Goal: Task Accomplishment & Management: Complete application form

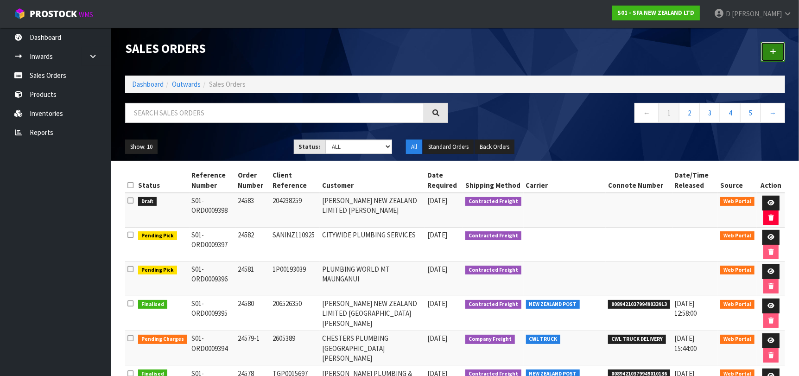
drag, startPoint x: 772, startPoint y: 57, endPoint x: 764, endPoint y: 57, distance: 7.4
click at [771, 57] on link at bounding box center [773, 52] width 24 height 20
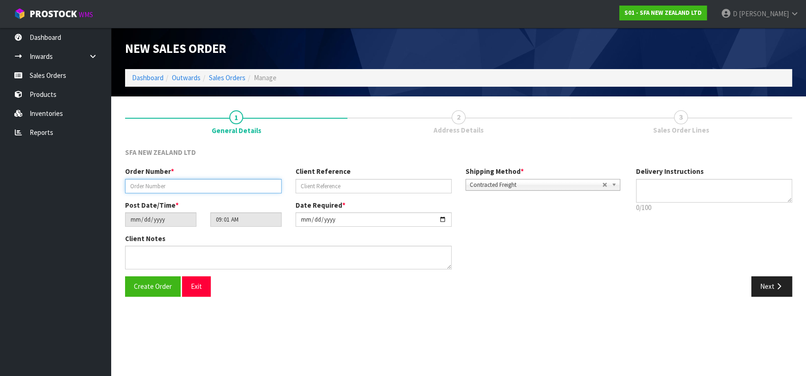
click at [268, 188] on input "text" at bounding box center [203, 186] width 157 height 14
click at [271, 186] on input "24585" at bounding box center [203, 186] width 157 height 14
type input "24584"
click at [346, 187] on input "text" at bounding box center [374, 186] width 157 height 14
paste input "200964309"
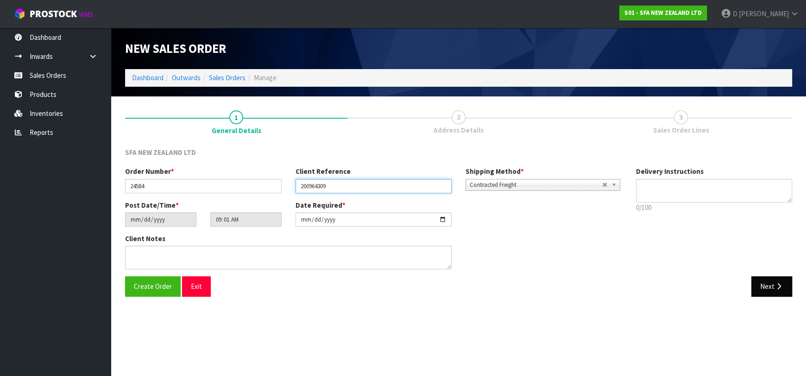
type input "200964309"
click at [784, 292] on button "Next" at bounding box center [771, 286] width 41 height 20
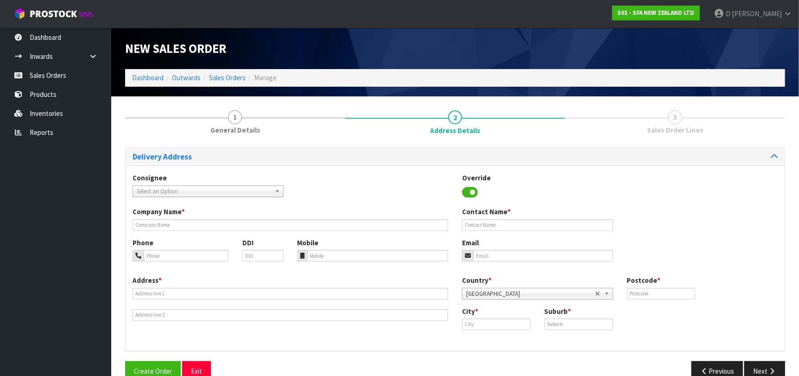
click at [234, 186] on span "Select an Option" at bounding box center [204, 191] width 134 height 11
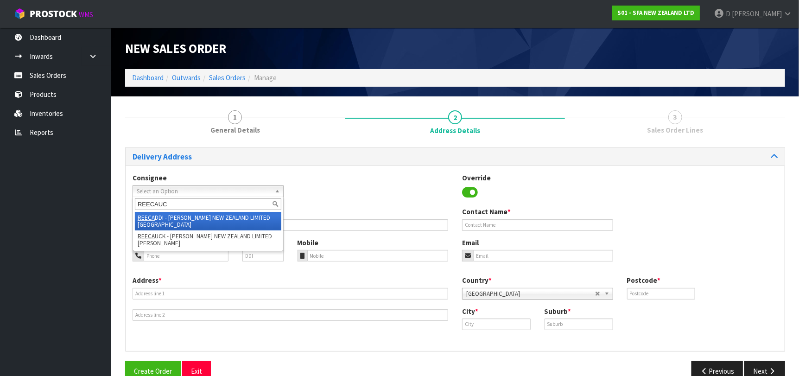
type input "REECAUCK"
type input "[PERSON_NAME] NEW ZEALAND LIMITED [PERSON_NAME]"
type input "[STREET_ADDRESS]"
type input "1010"
type input "[GEOGRAPHIC_DATA]"
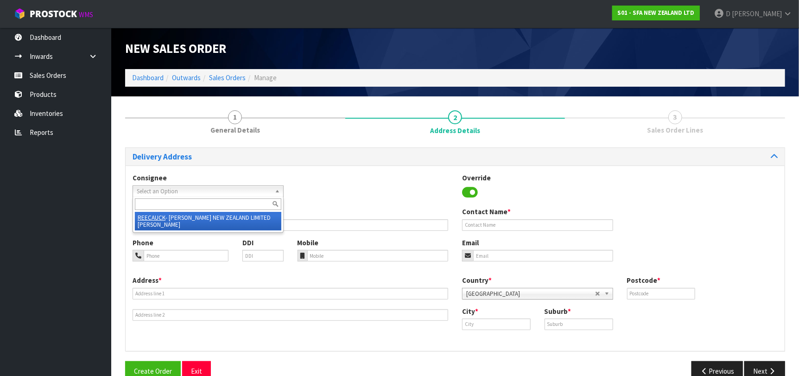
type input "[PERSON_NAME]"
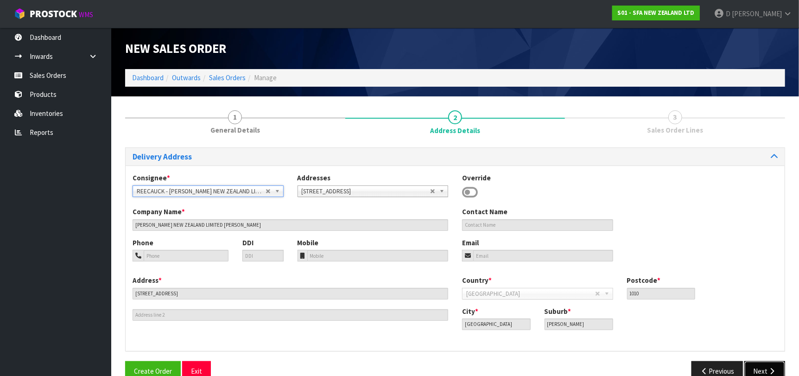
click at [756, 366] on button "Next" at bounding box center [764, 371] width 41 height 20
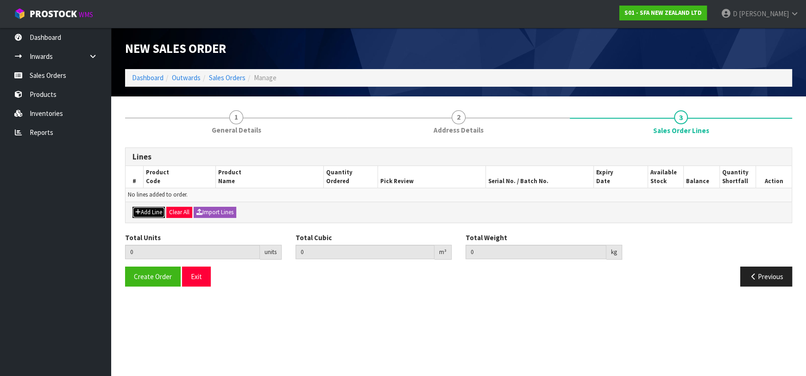
drag, startPoint x: 135, startPoint y: 213, endPoint x: 140, endPoint y: 210, distance: 6.0
click at [137, 212] on icon "button" at bounding box center [138, 212] width 6 height 6
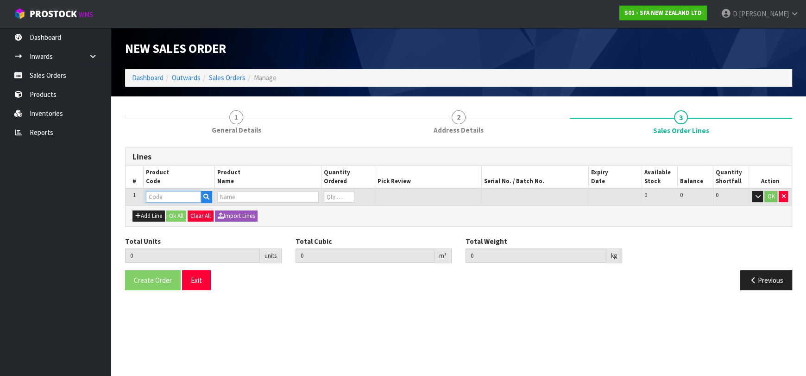
drag, startPoint x: 156, startPoint y: 200, endPoint x: 164, endPoint y: 200, distance: 7.9
click at [157, 200] on input "text" at bounding box center [173, 197] width 55 height 12
type input "SA95"
type input "0.000000"
type input "0.000"
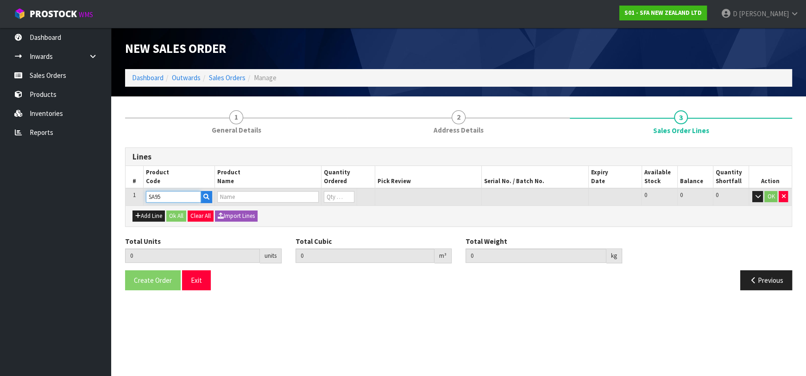
type input "SANIVITE UP WASTE WATER PUMP"
type input "0"
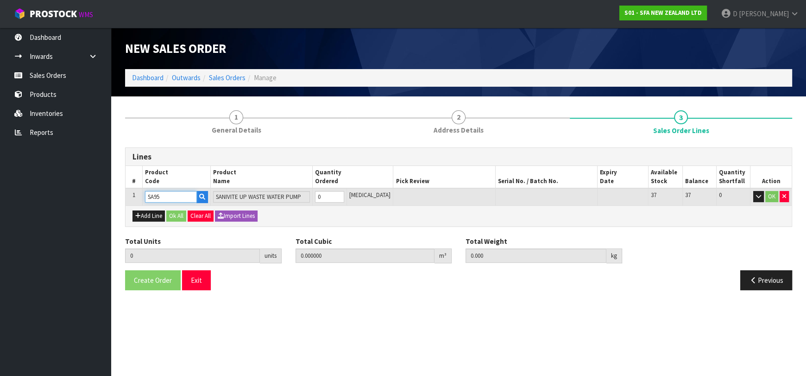
type input "SA95"
type input "1"
type input "0.031488"
type input "6.16"
type input "1"
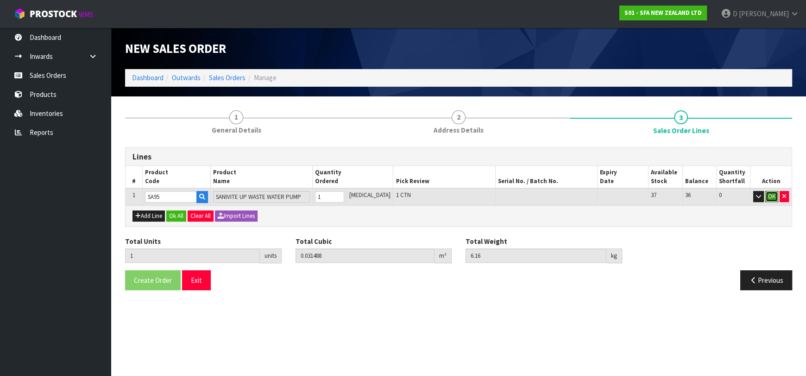
click at [768, 197] on button "OK" at bounding box center [771, 196] width 13 height 11
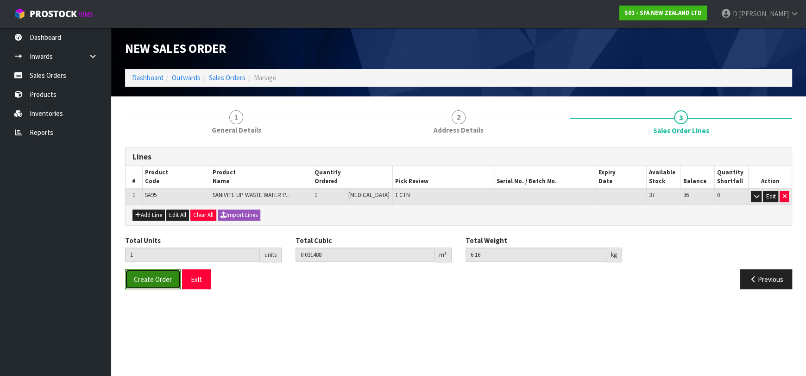
click at [142, 272] on button "Create Order" at bounding box center [153, 279] width 56 height 20
